Goal: Obtain resource: Download file/media

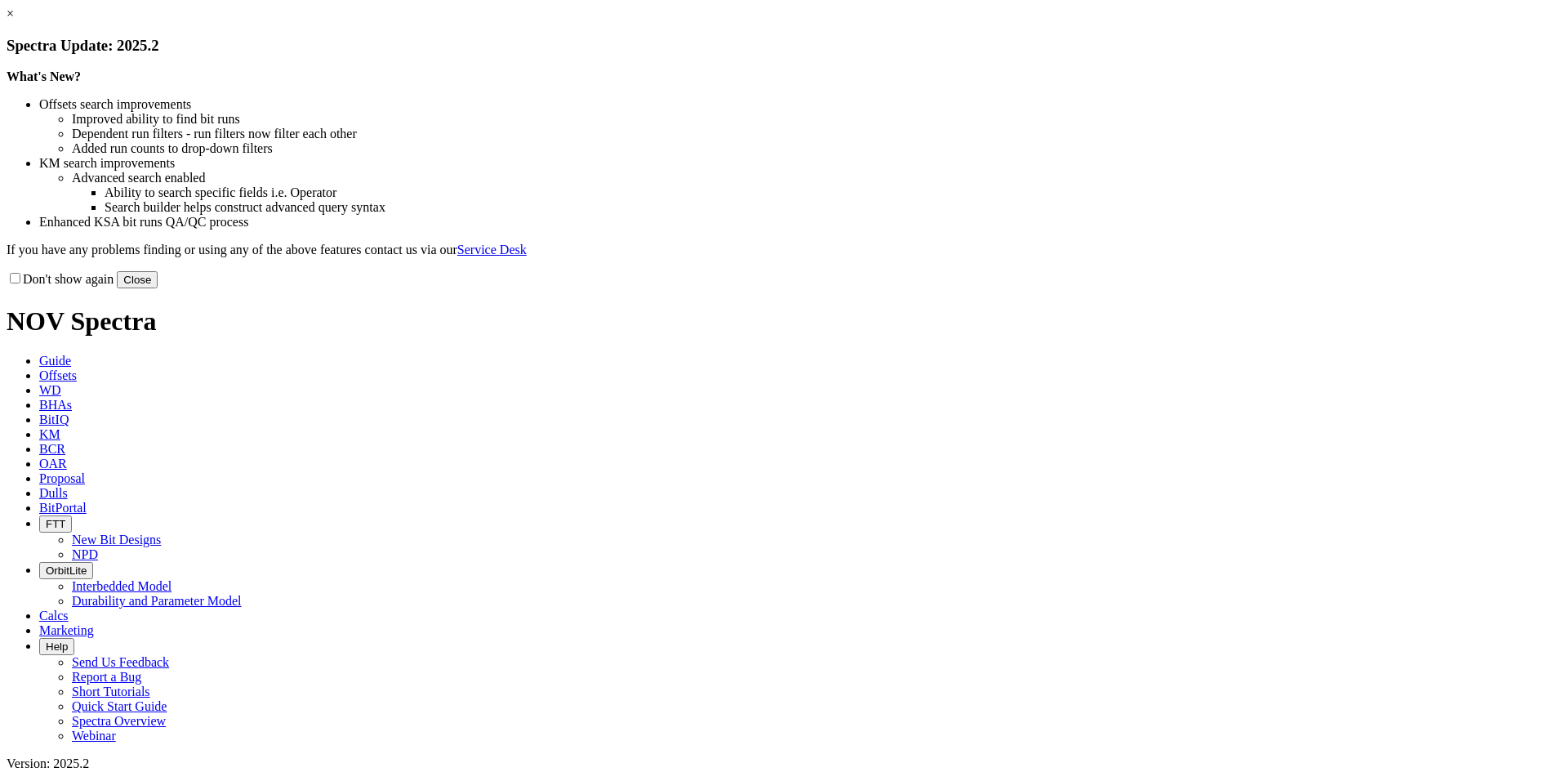
click at [157, 289] on button "Close" at bounding box center [137, 279] width 41 height 17
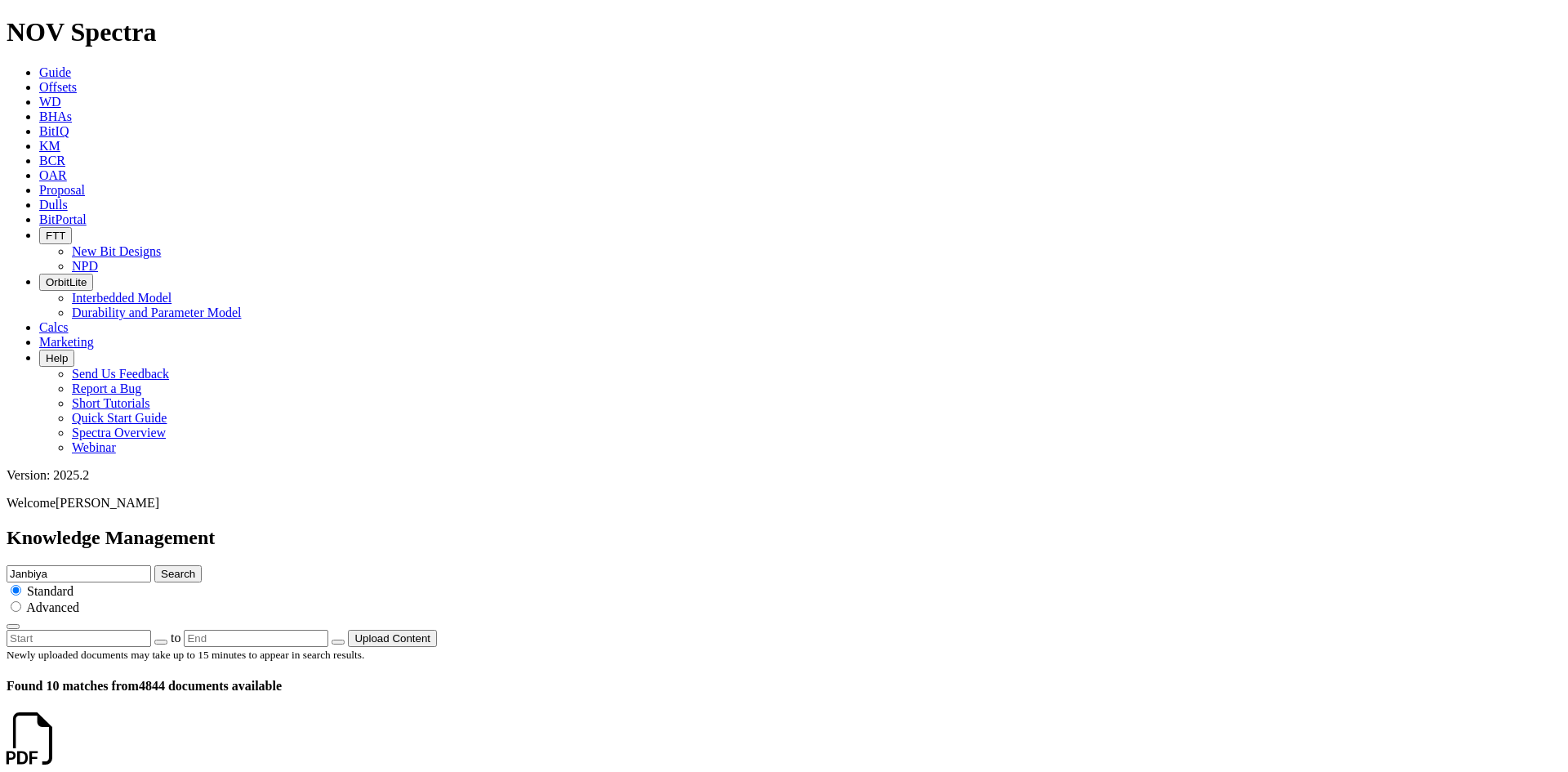
scroll to position [803, 0]
drag, startPoint x: 436, startPoint y: 411, endPoint x: 417, endPoint y: 416, distance: 19.6
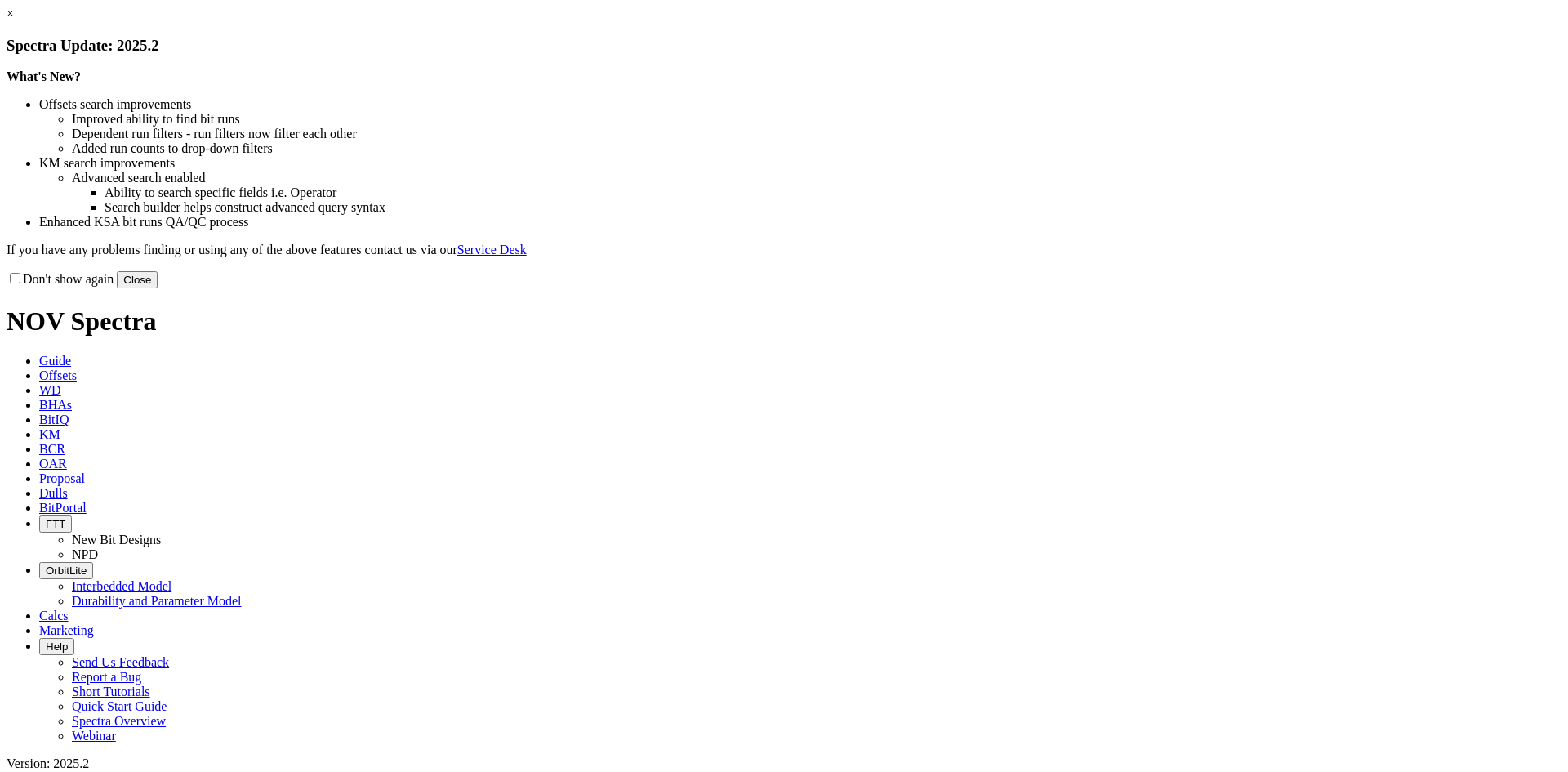
click at [157, 289] on button "Close" at bounding box center [137, 279] width 41 height 17
